Goal: Find specific page/section: Find specific page/section

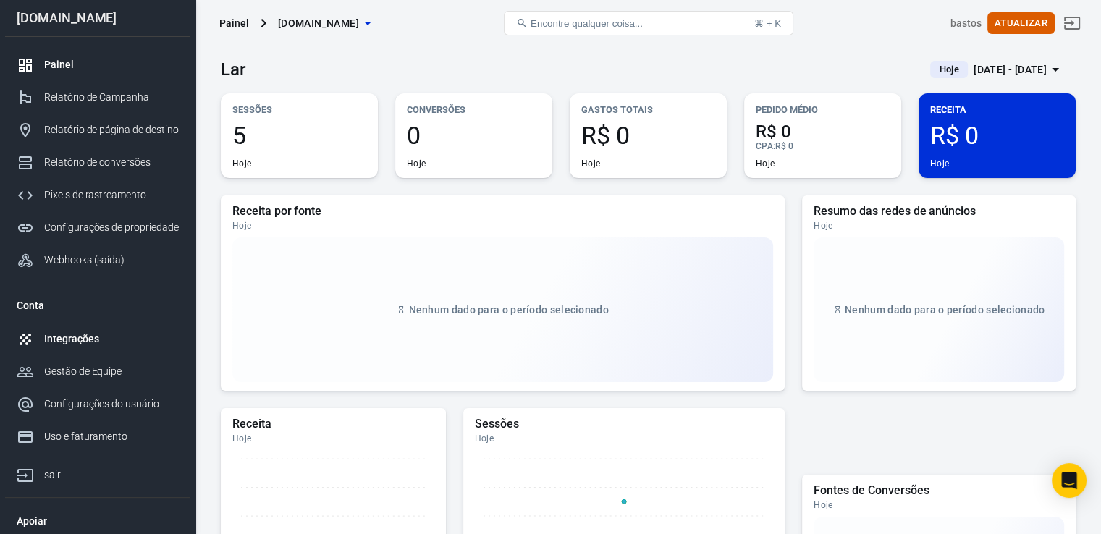
click at [138, 350] on link "Integrações" at bounding box center [97, 339] width 185 height 33
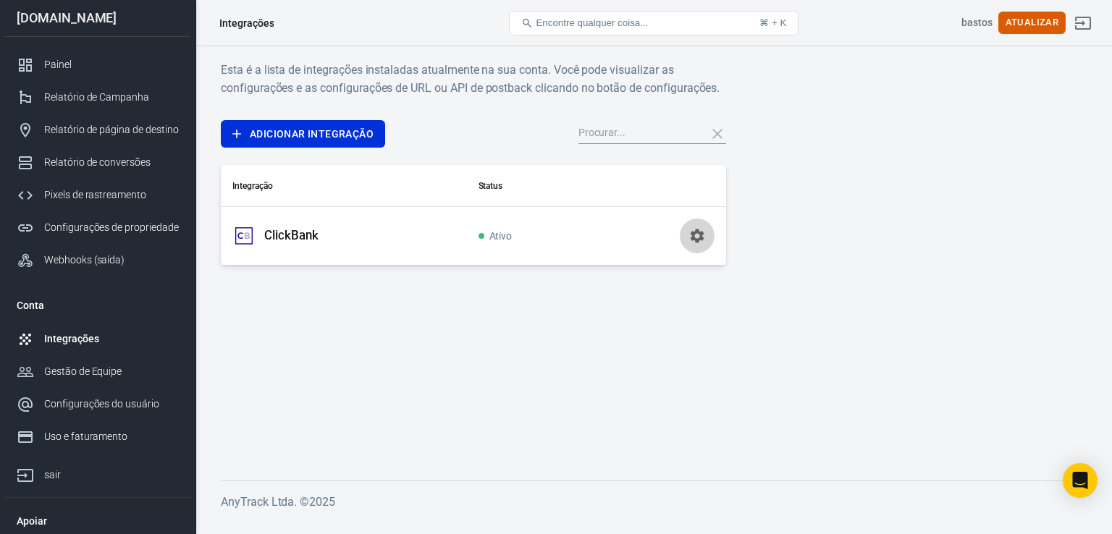
click at [697, 240] on icon "button" at bounding box center [697, 236] width 14 height 14
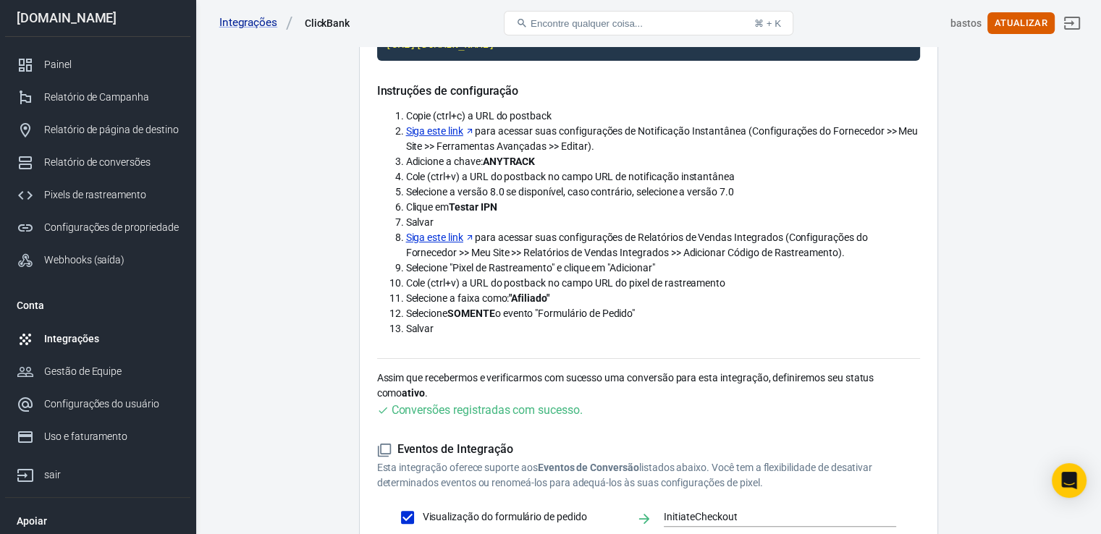
scroll to position [247, 0]
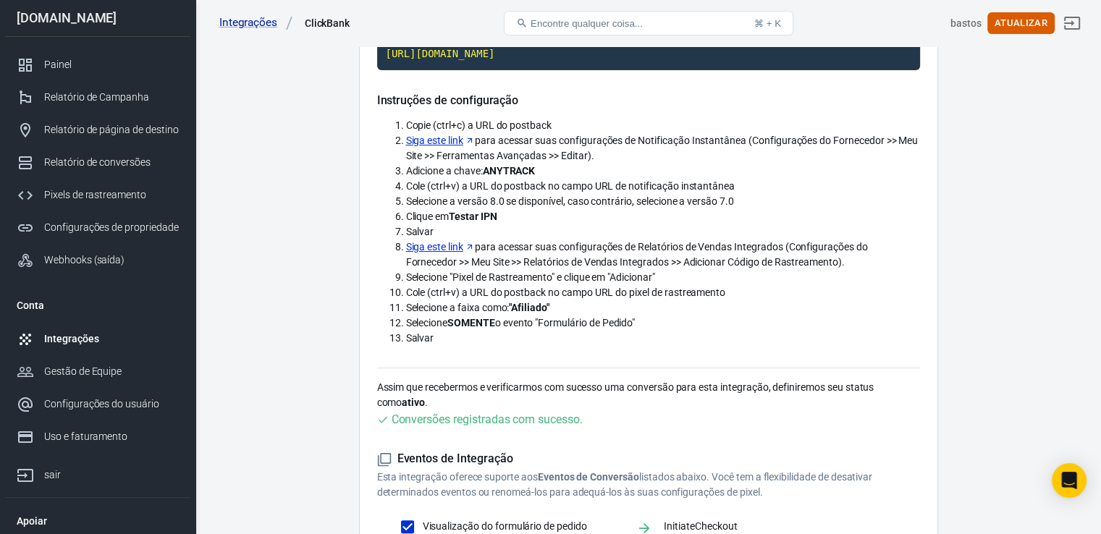
click at [454, 250] on font "Siga este link" at bounding box center [434, 247] width 57 height 12
